Goal: Task Accomplishment & Management: Manage account settings

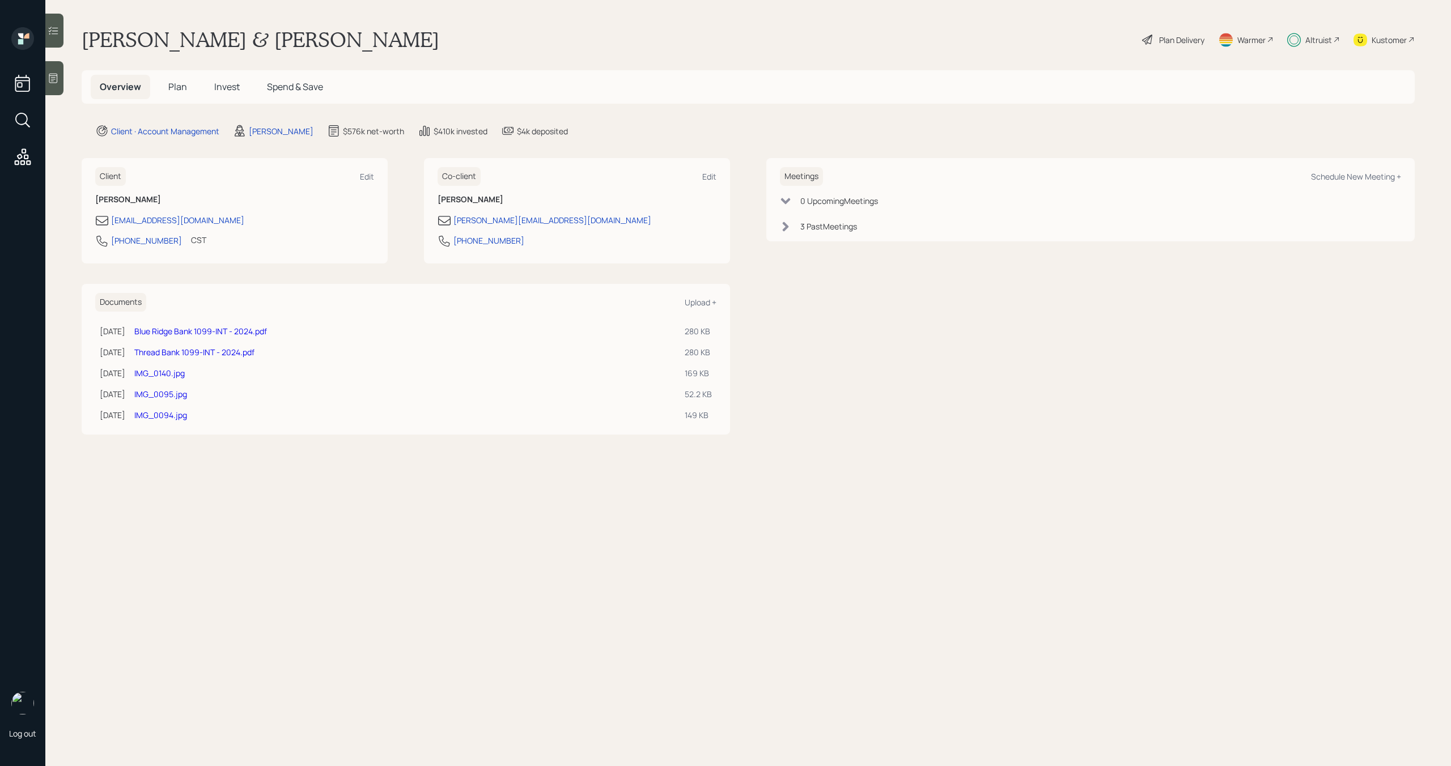
click at [176, 93] on h5 "Plan" at bounding box center [177, 87] width 37 height 24
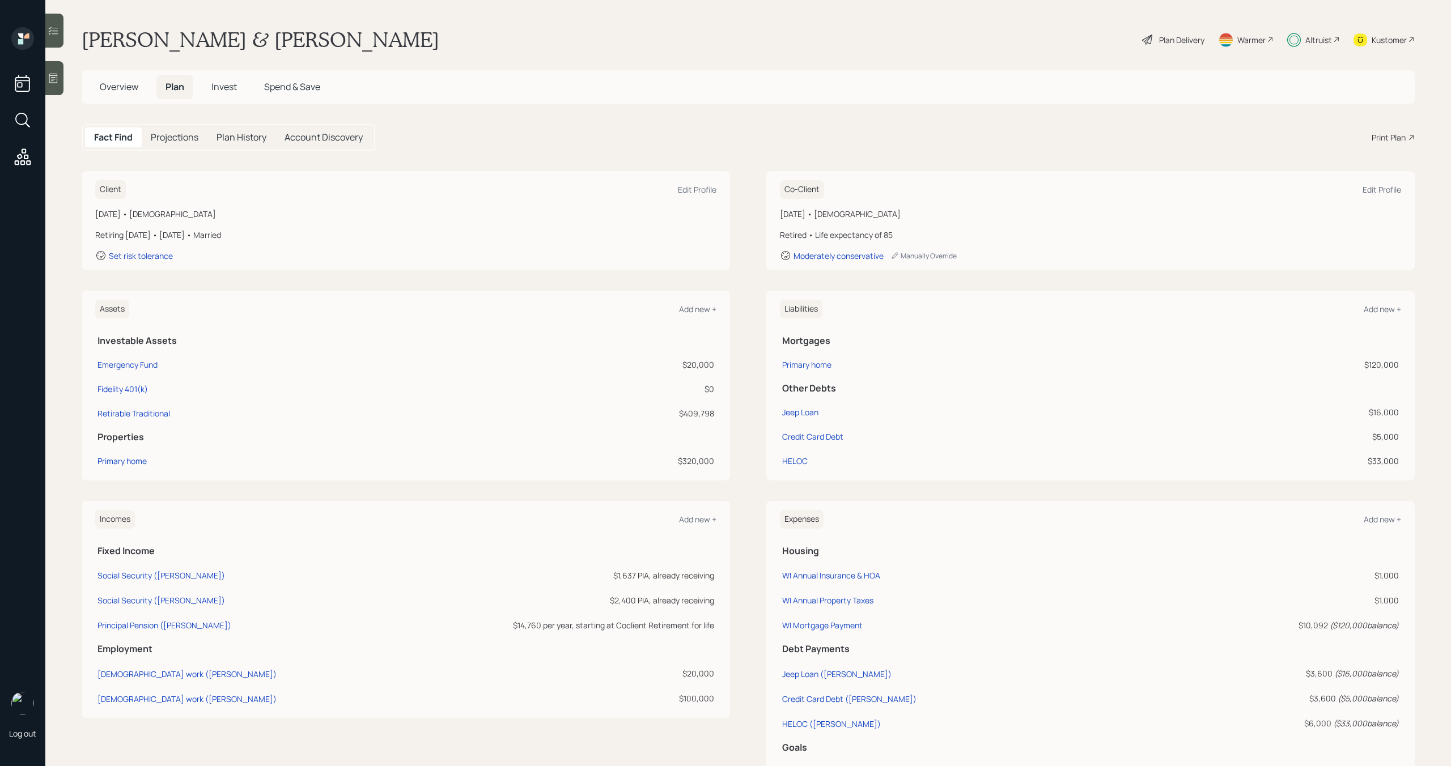
click at [1313, 38] on div "Altruist" at bounding box center [1318, 40] width 27 height 12
click at [122, 84] on span "Overview" at bounding box center [119, 86] width 39 height 12
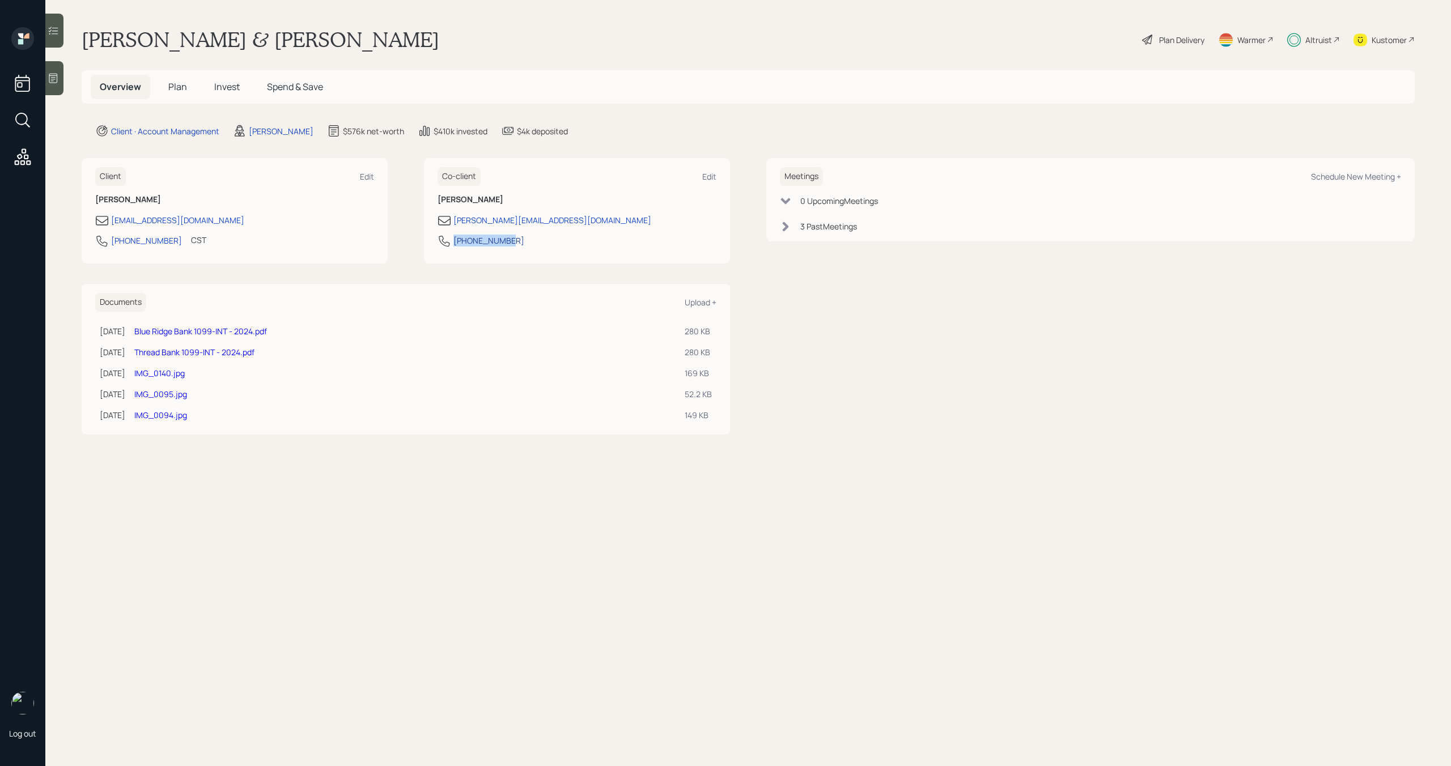
drag, startPoint x: 516, startPoint y: 243, endPoint x: 454, endPoint y: 244, distance: 61.8
click at [454, 244] on div "262-443-0581" at bounding box center [576, 244] width 279 height 20
copy div "262-443-0581"
click at [313, 85] on span "Spend & Save" at bounding box center [295, 86] width 56 height 12
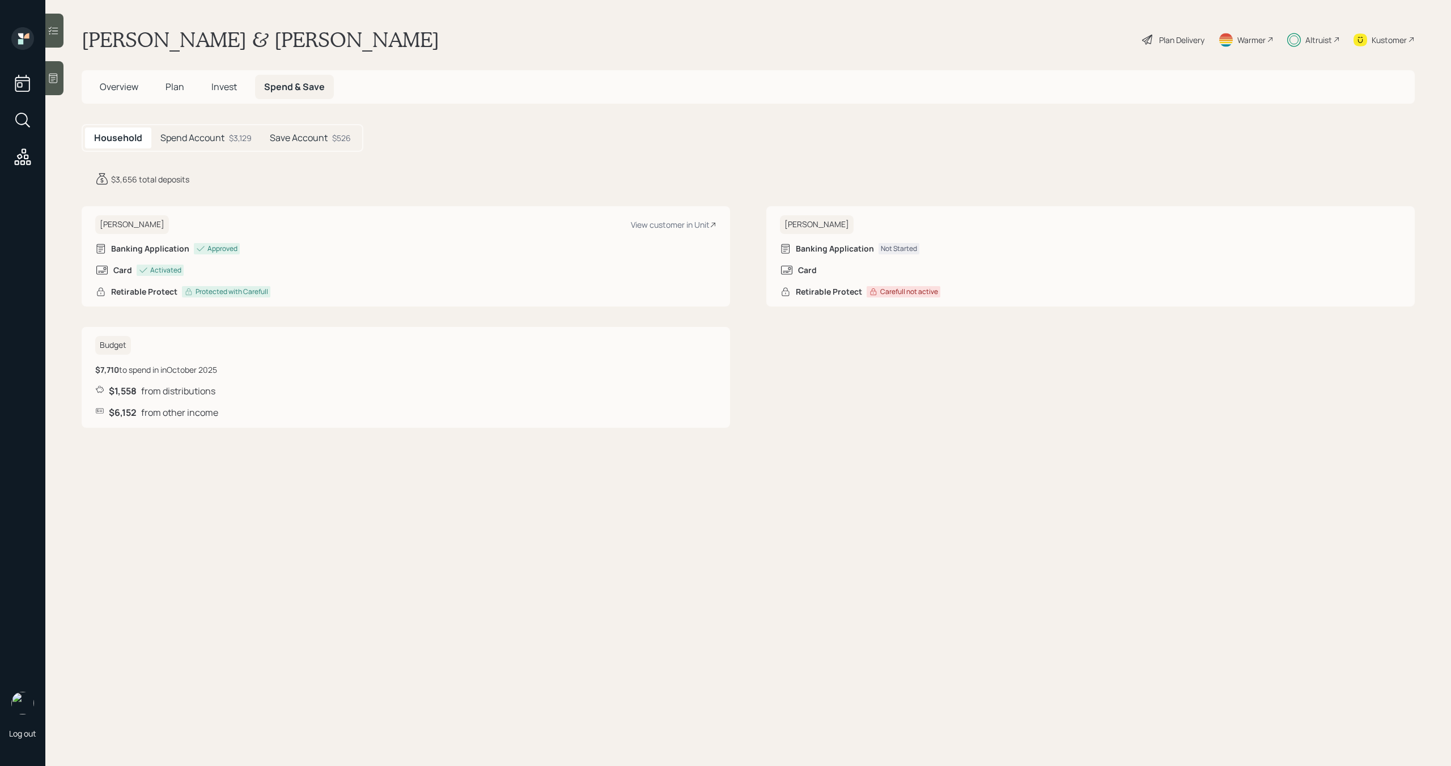
click at [234, 141] on div "$3,129" at bounding box center [240, 138] width 23 height 12
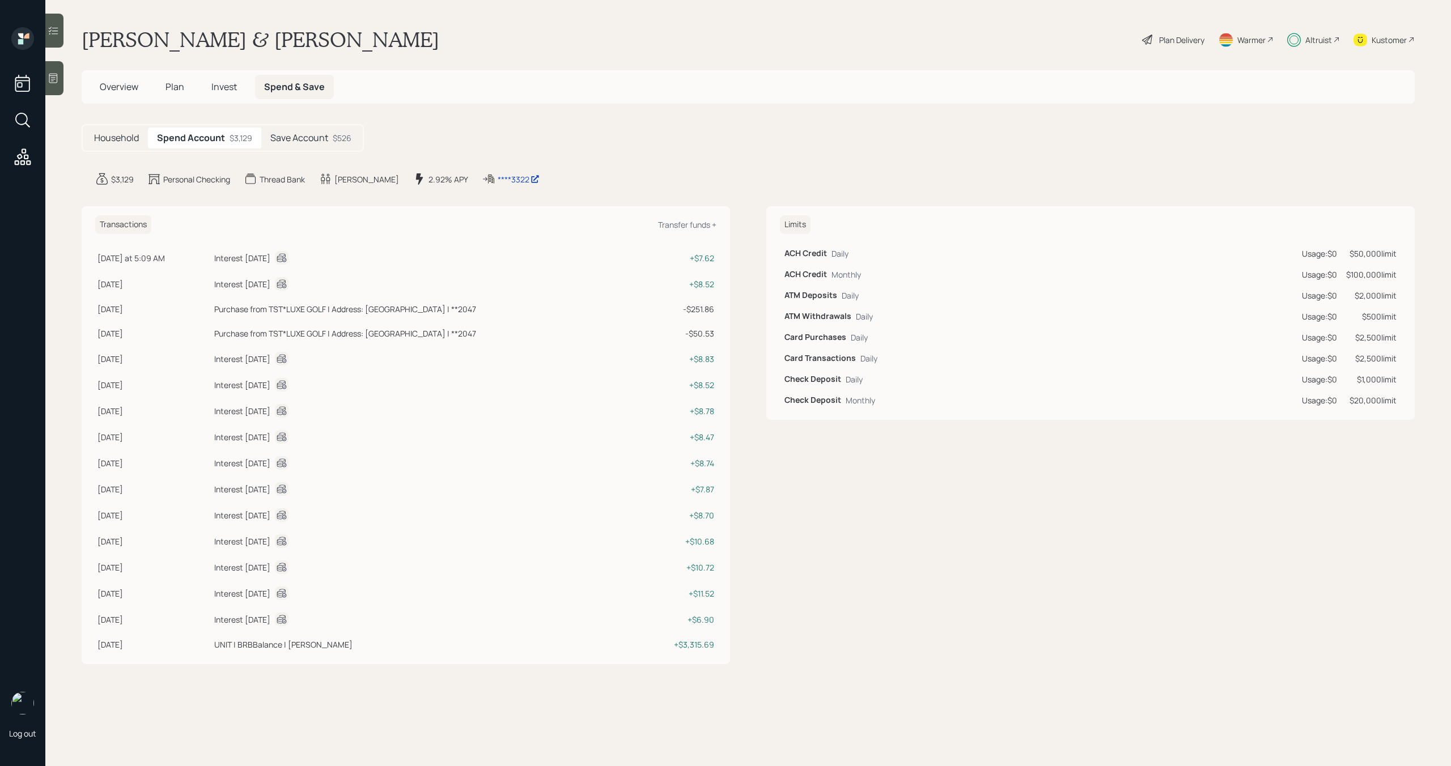
click at [314, 135] on h5 "Save Account" at bounding box center [299, 138] width 58 height 11
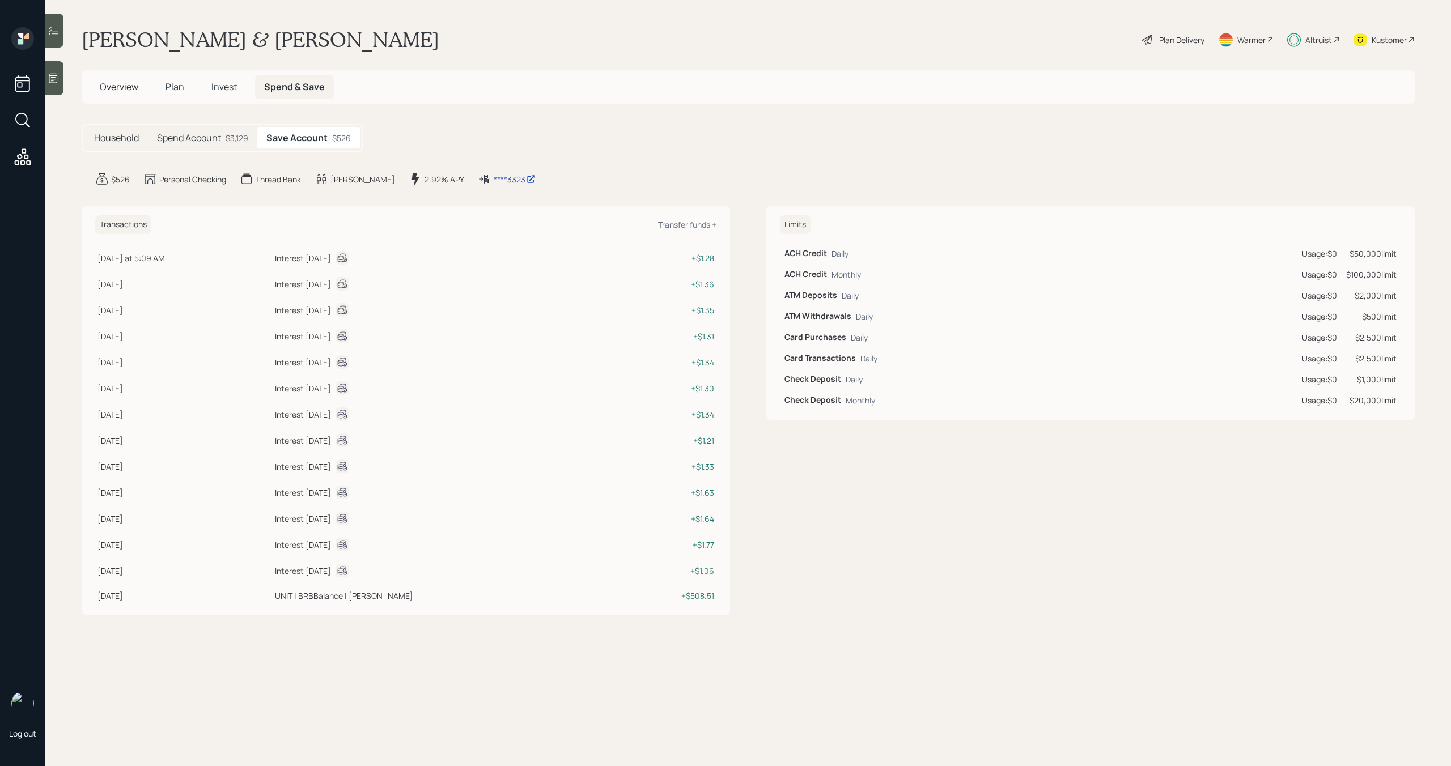
click at [213, 135] on h5 "Spend Account" at bounding box center [189, 138] width 64 height 11
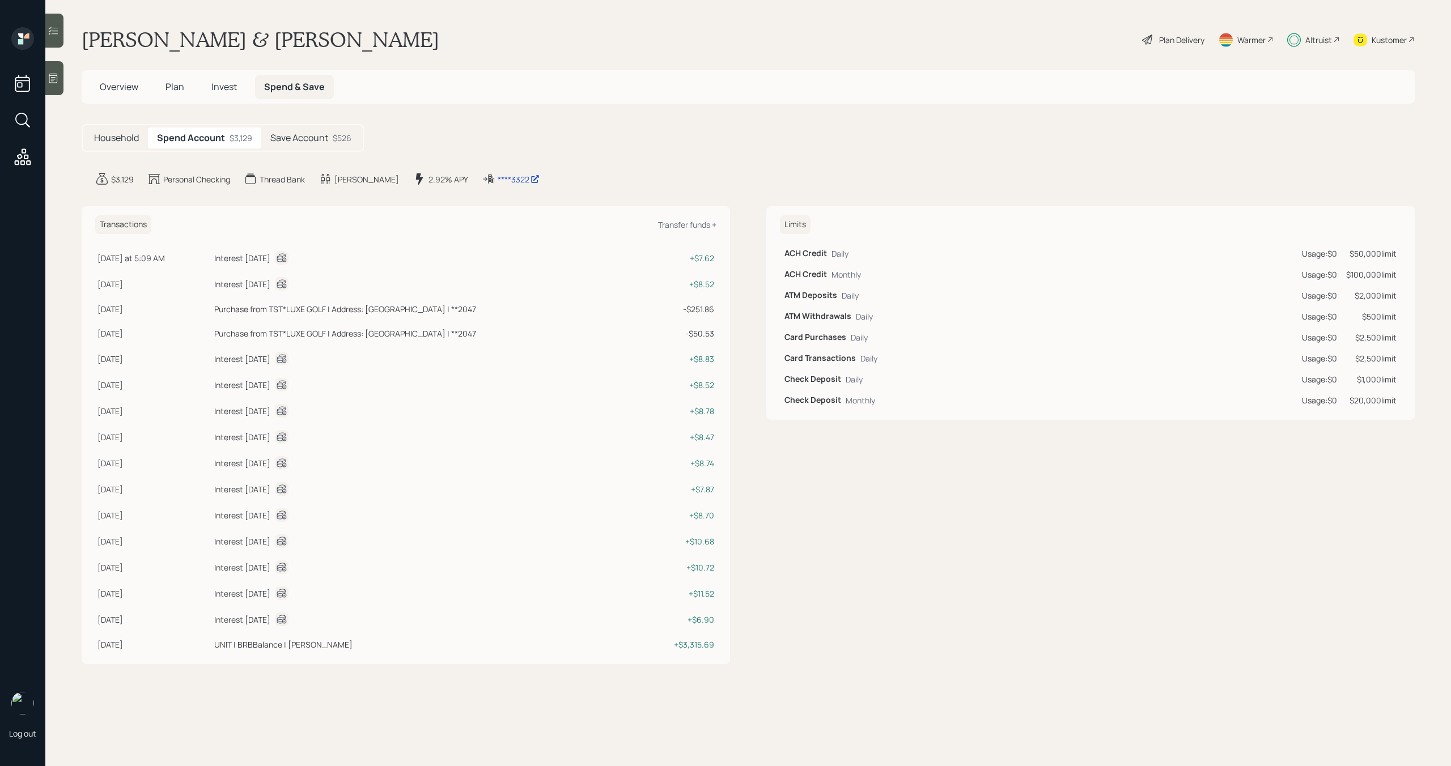
click at [320, 137] on h5 "Save Account" at bounding box center [299, 138] width 58 height 11
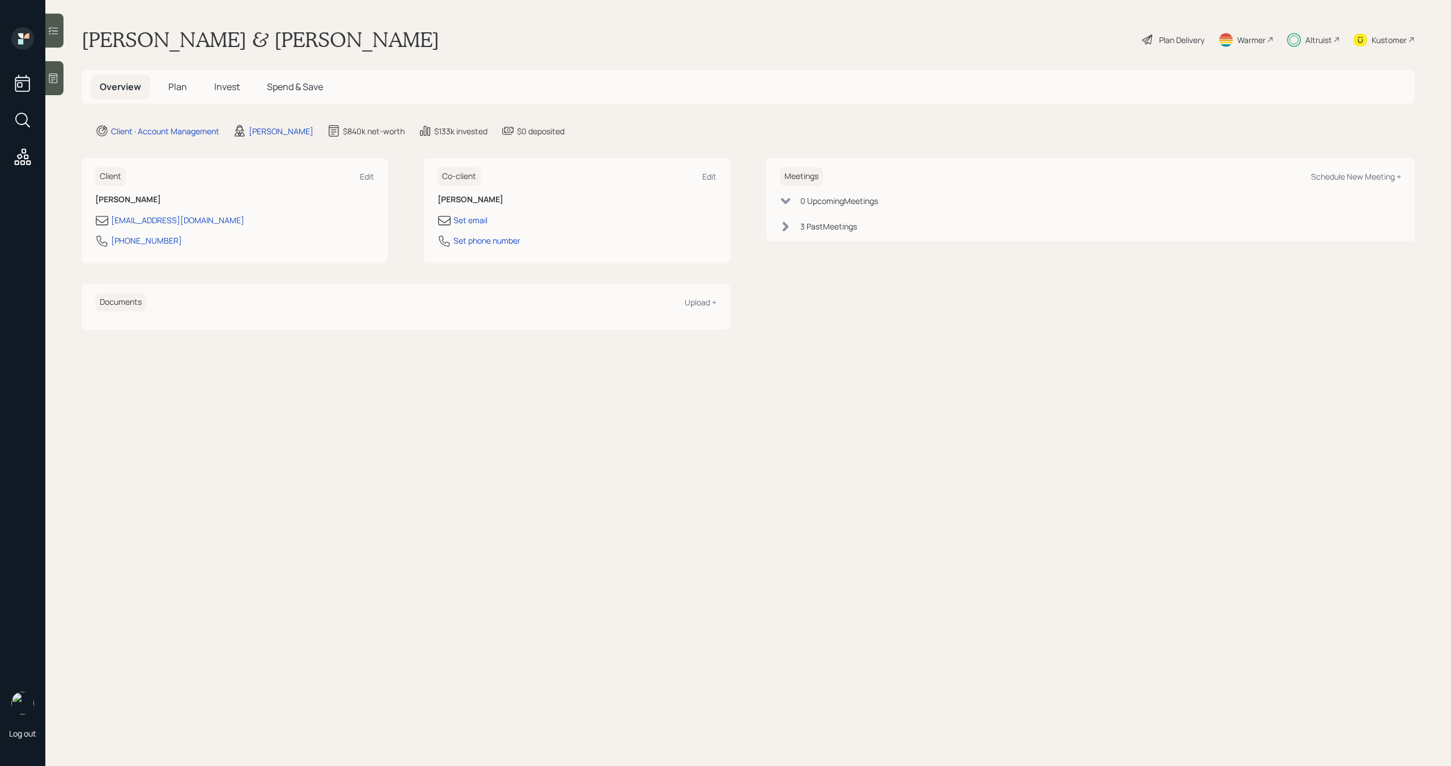
click at [185, 91] on span "Plan" at bounding box center [177, 86] width 19 height 12
